Goal: Transaction & Acquisition: Subscribe to service/newsletter

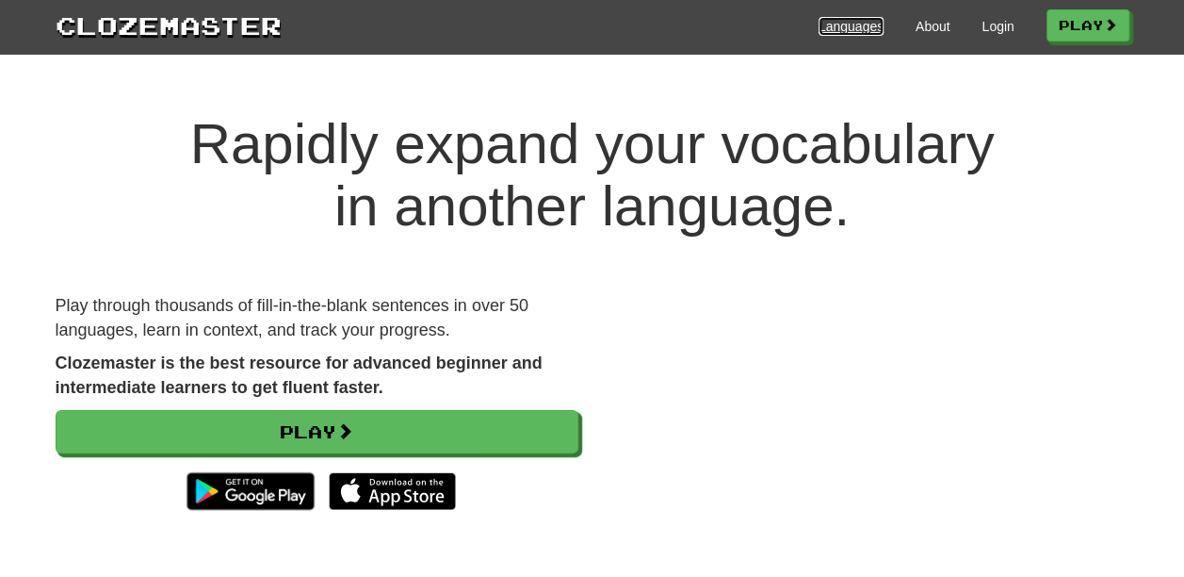
click at [842, 28] on link "Languages" at bounding box center [851, 26] width 65 height 19
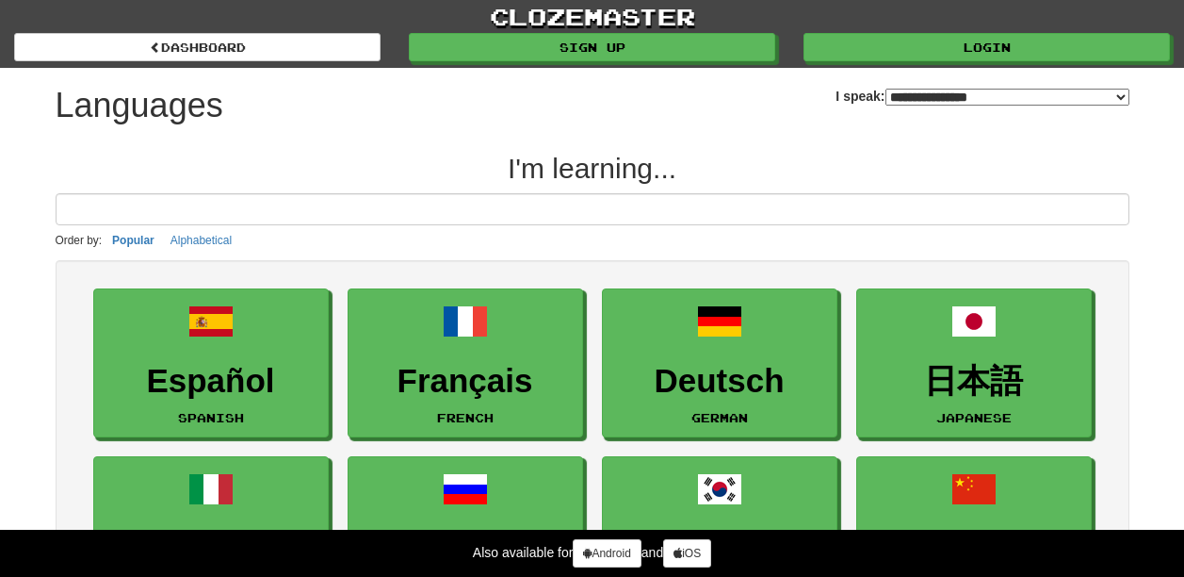
select select "*******"
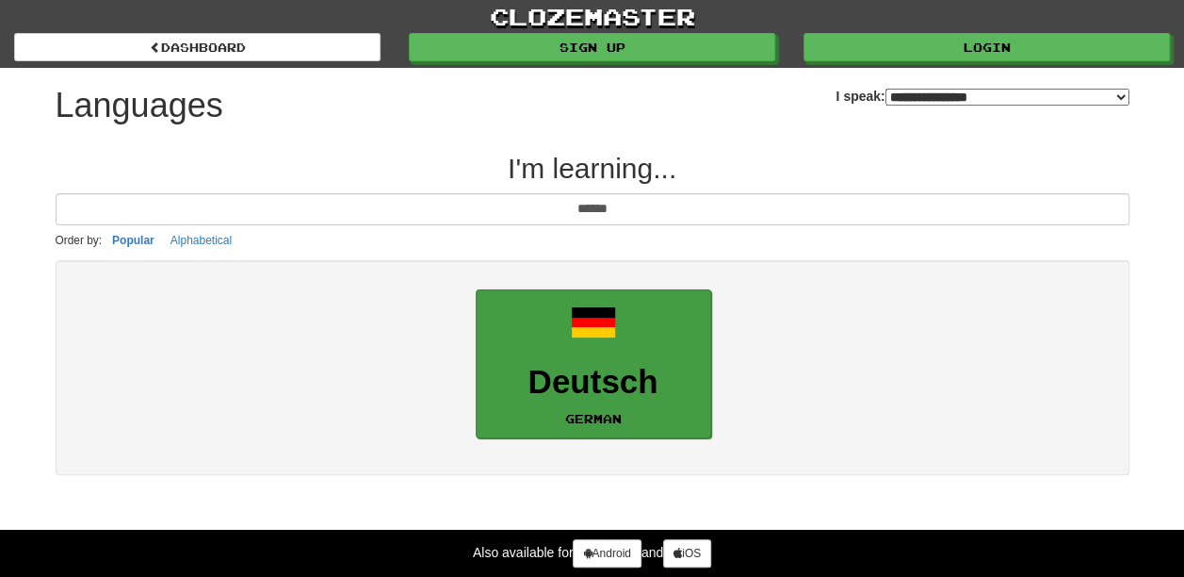
type input "******"
click at [551, 345] on link "Deutsch German" at bounding box center [594, 364] width 236 height 150
